Goal: Information Seeking & Learning: Understand process/instructions

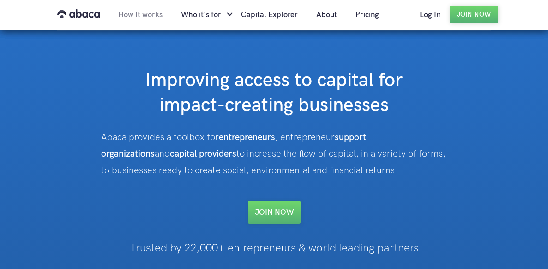
click at [137, 18] on link "How It works" at bounding box center [140, 14] width 63 height 31
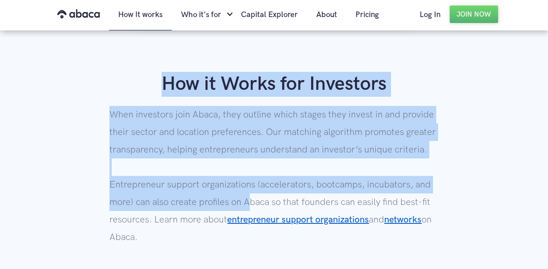
scroll to position [784, 0]
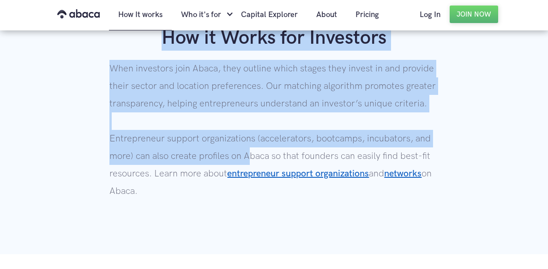
drag, startPoint x: 138, startPoint y: 70, endPoint x: 247, endPoint y: 187, distance: 159.6
copy div "How it Works for Entrepreneurs When entrepreneurs join Abaca, they take an asse…"
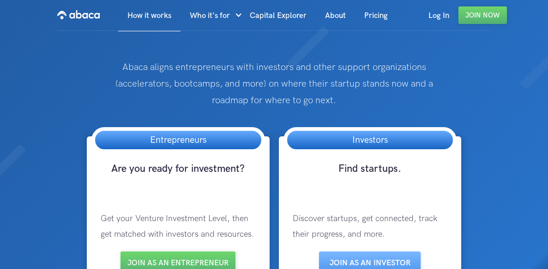
scroll to position [46, 0]
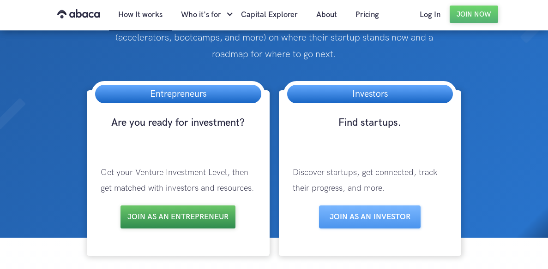
click at [179, 217] on link "Join as an entrepreneur" at bounding box center [177, 217] width 115 height 23
